Goal: Information Seeking & Learning: Check status

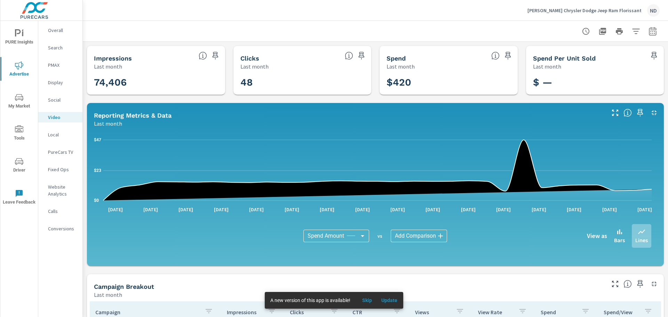
click at [58, 28] on p "Overall" at bounding box center [62, 30] width 29 height 7
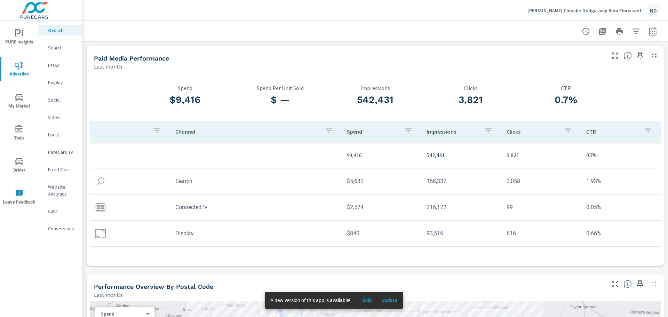
click at [65, 153] on p "PureCars TV" at bounding box center [62, 152] width 29 height 7
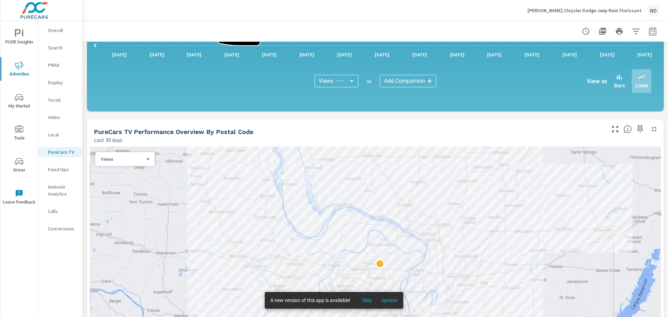
scroll to position [522, 0]
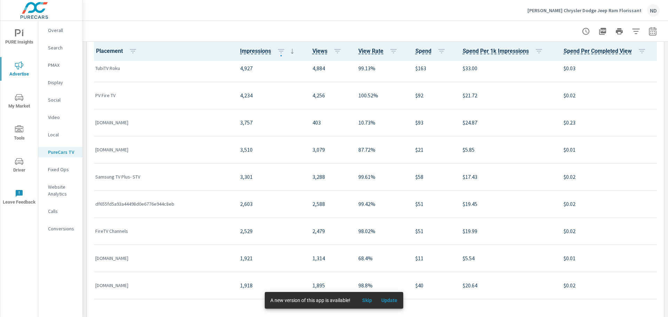
scroll to position [174, 0]
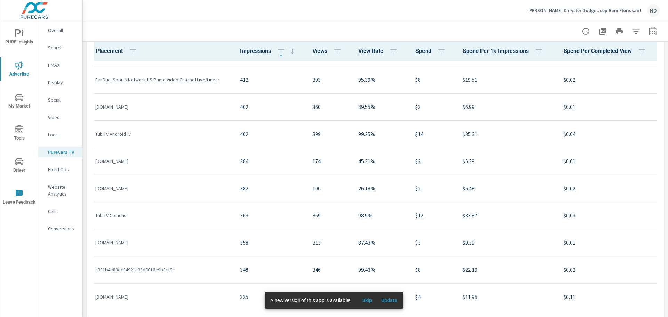
scroll to position [974, 0]
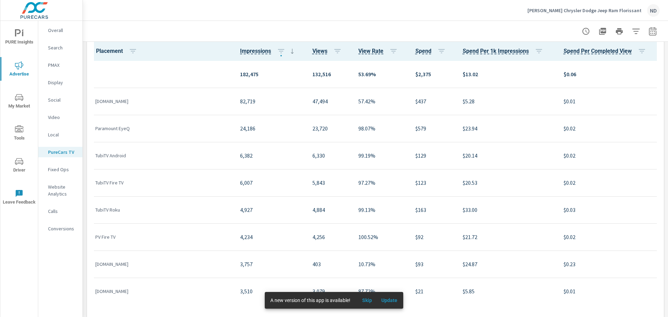
scroll to position [0, 0]
click at [334, 50] on icon "button" at bounding box center [337, 51] width 8 height 8
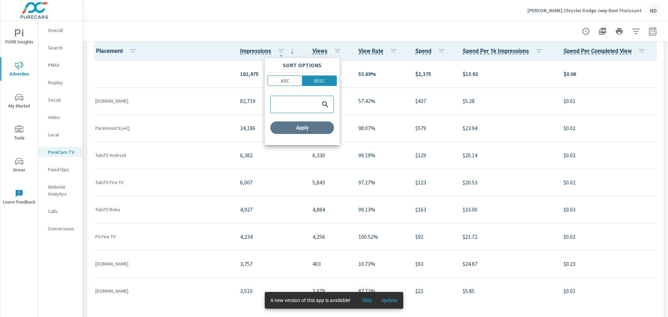
click at [300, 128] on span "Apply" at bounding box center [302, 128] width 58 height 6
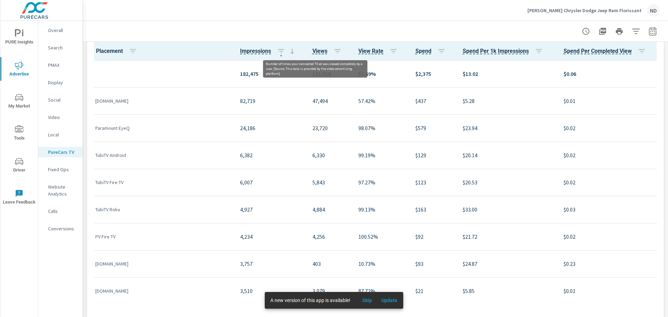
click at [318, 53] on span "Views" at bounding box center [319, 51] width 15 height 8
click at [334, 51] on icon "button" at bounding box center [337, 51] width 6 height 4
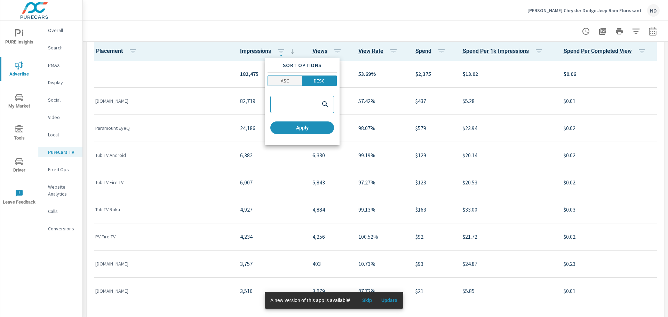
click at [283, 80] on p "ASC" at bounding box center [285, 80] width 8 height 7
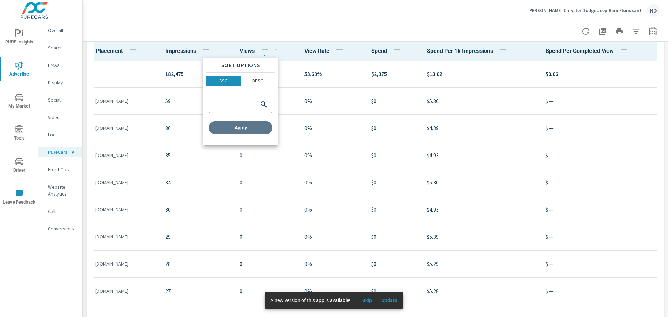
click at [265, 125] on span "Apply" at bounding box center [241, 128] width 58 height 6
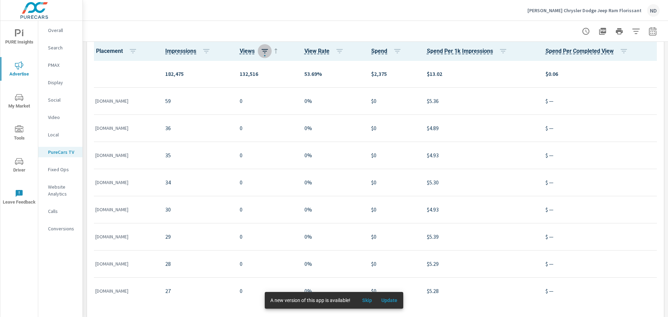
click at [268, 49] on icon "button" at bounding box center [265, 51] width 6 height 4
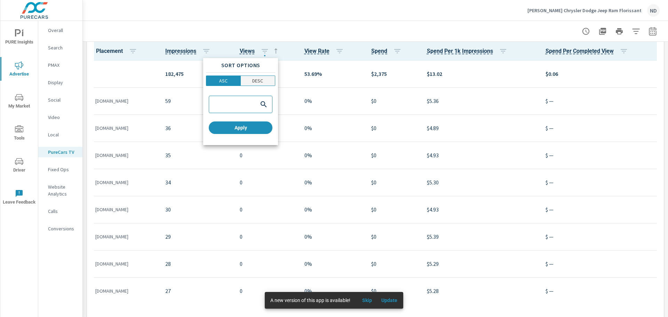
click at [262, 80] on p "DESC" at bounding box center [257, 80] width 11 height 7
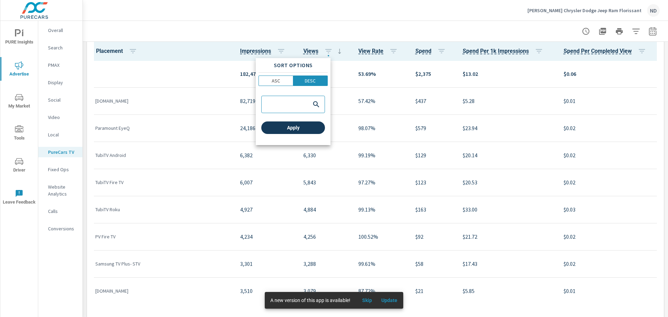
click at [281, 128] on span "Apply" at bounding box center [293, 128] width 58 height 6
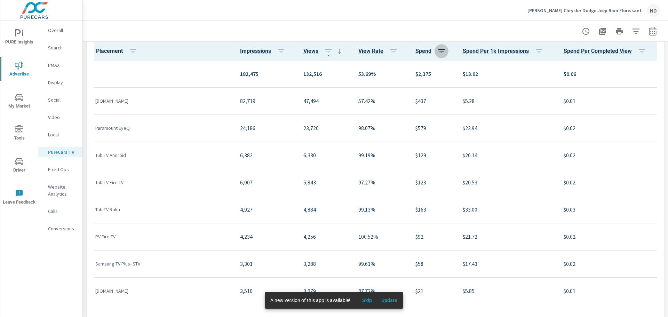
click at [439, 52] on icon "button" at bounding box center [441, 51] width 8 height 8
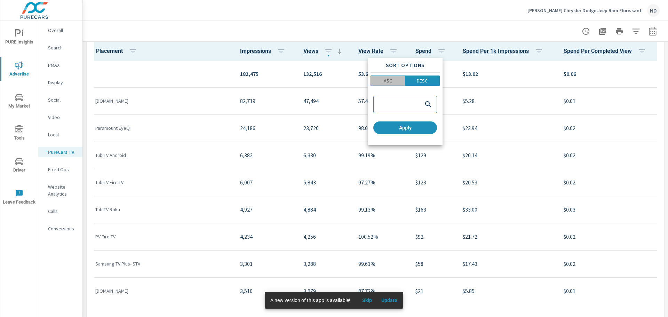
click at [387, 79] on p "ASC" at bounding box center [388, 80] width 8 height 7
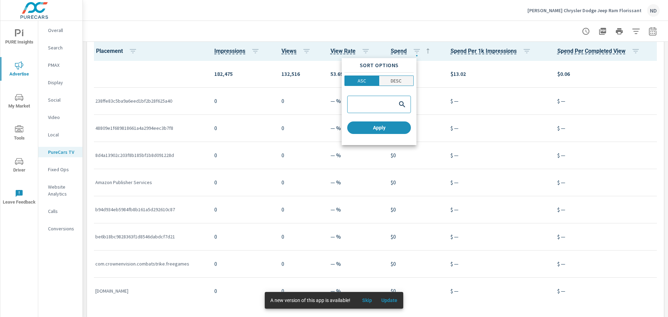
click at [403, 82] on span "DESC" at bounding box center [396, 80] width 30 height 7
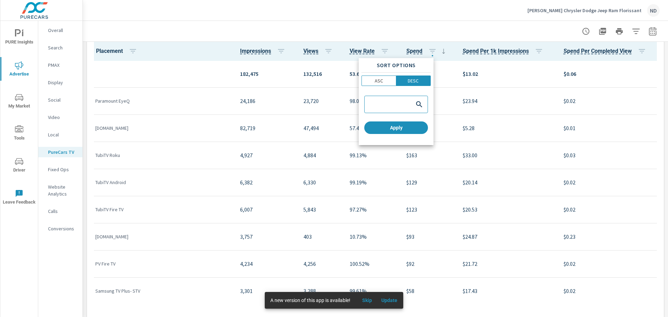
click at [438, 14] on div at bounding box center [334, 158] width 668 height 317
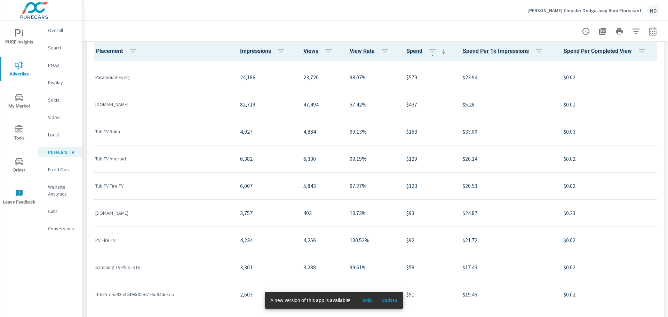
scroll to position [35, 0]
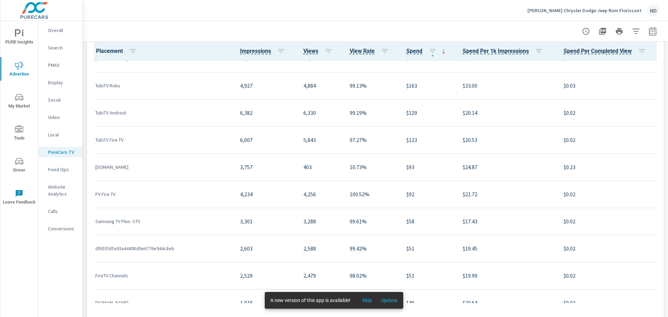
scroll to position [105, 0]
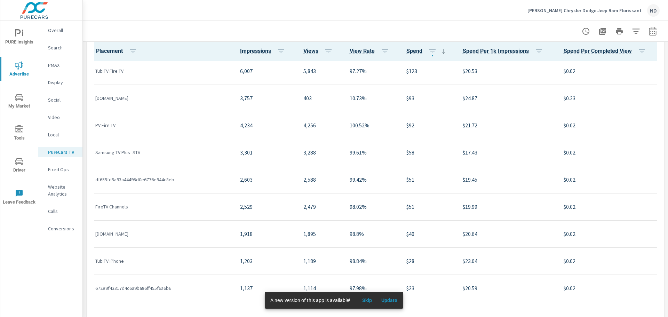
scroll to position [139, 0]
drag, startPoint x: 258, startPoint y: 169, endPoint x: 177, endPoint y: 20, distance: 169.4
click at [177, 20] on div "[PERSON_NAME] Chrysler Dodge Jeep Ram Florissant ND" at bounding box center [375, 10] width 568 height 21
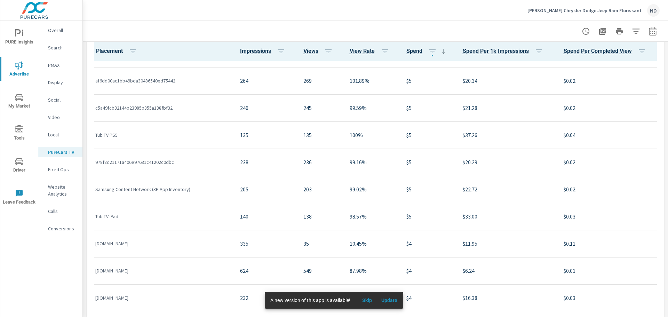
scroll to position [1009, 0]
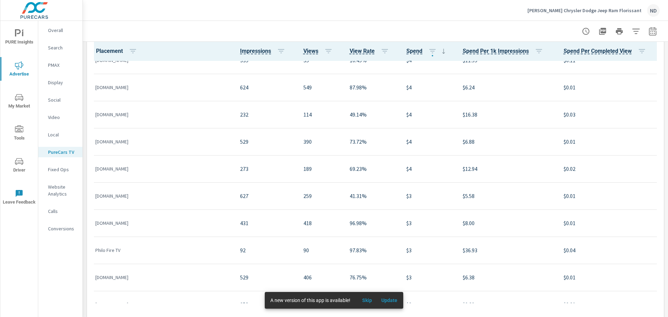
scroll to position [1183, 0]
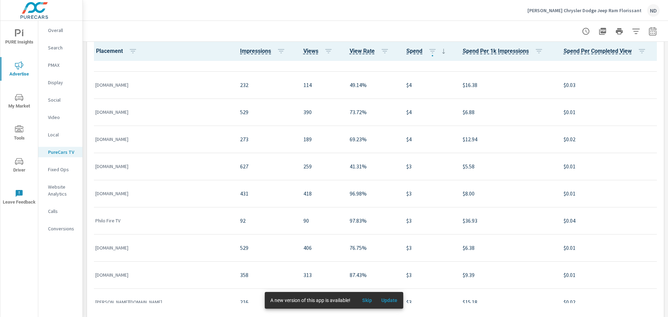
click at [57, 169] on p "Fixed Ops" at bounding box center [62, 169] width 29 height 7
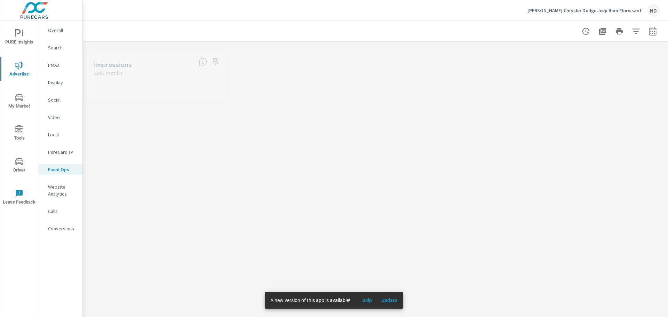
click at [55, 195] on p "Website Analytics" at bounding box center [62, 190] width 29 height 14
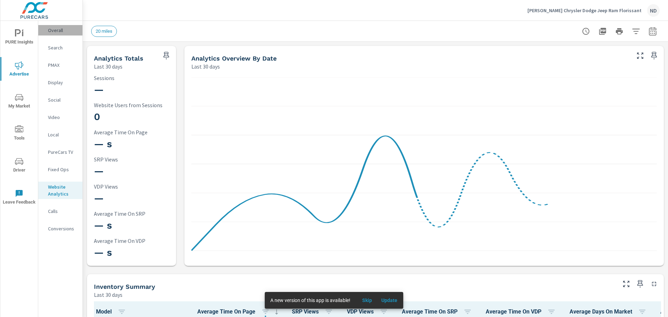
click at [61, 31] on p "Overall" at bounding box center [62, 30] width 29 height 7
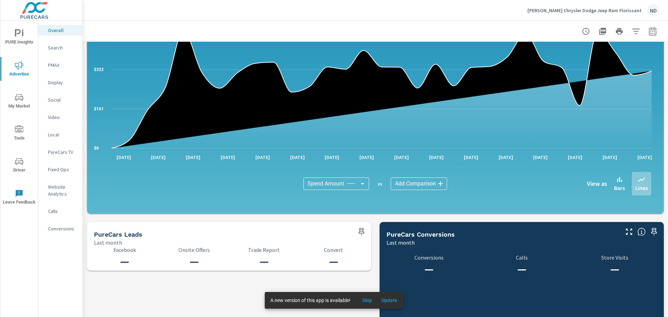
scroll to position [695, 0]
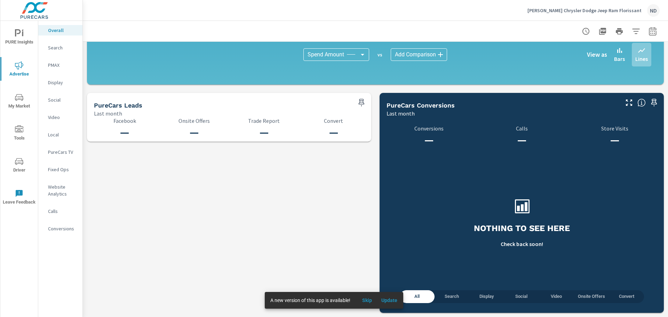
click at [9, 35] on span "PURE Insights" at bounding box center [18, 37] width 33 height 17
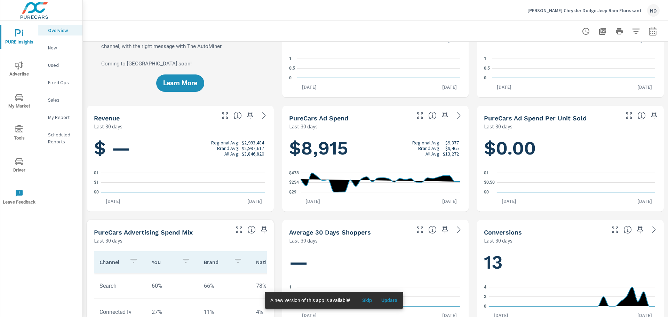
scroll to position [35, 0]
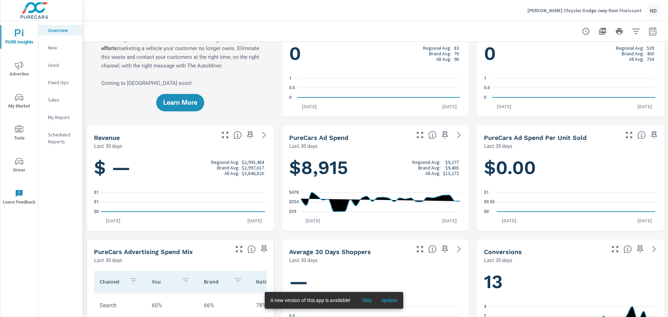
click at [649, 32] on icon "button" at bounding box center [652, 31] width 7 height 8
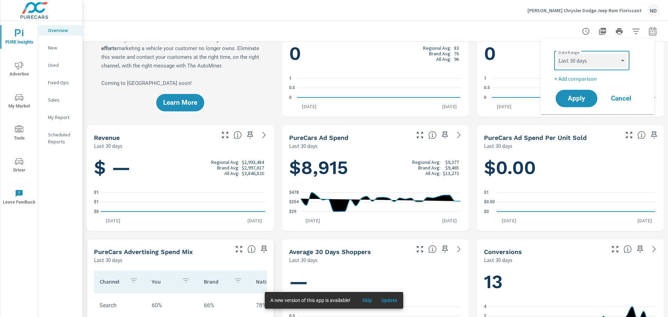
click at [612, 63] on select "Custom [DATE] Last week Last 7 days Last 14 days Last 30 days Last 45 days Last…" at bounding box center [592, 61] width 70 height 14
click at [557, 54] on select "Custom [DATE] Last week Last 7 days Last 14 days Last 30 days Last 45 days Last…" at bounding box center [592, 61] width 70 height 14
select select "Last month"
click at [580, 88] on div "Date Range Custom [DATE] Last week Last 7 days Last 14 days Last 30 days Last 4…" at bounding box center [597, 76] width 97 height 65
click at [579, 99] on span "Apply" at bounding box center [576, 98] width 29 height 7
